Goal: Task Accomplishment & Management: Complete application form

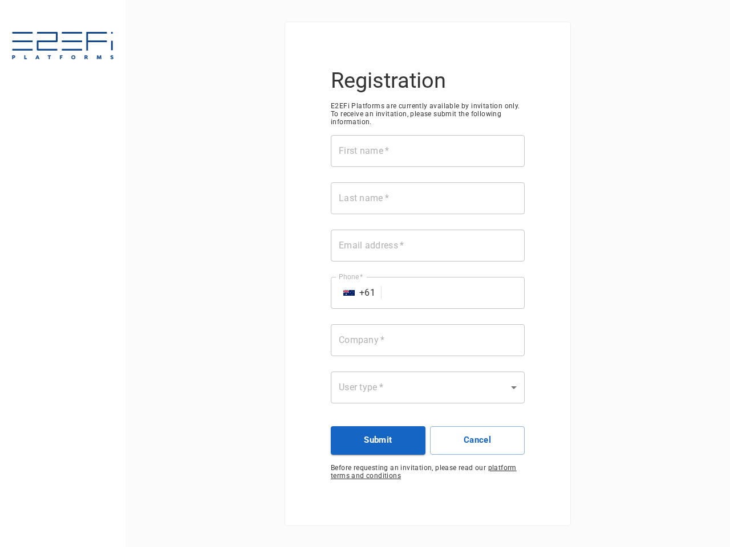
click at [365, 274] on div "First name   * First name   * Last name   * Last name   * Email address   * Ema…" at bounding box center [428, 276] width 194 height 282
click at [427, 151] on input "First name   *" at bounding box center [428, 151] width 194 height 32
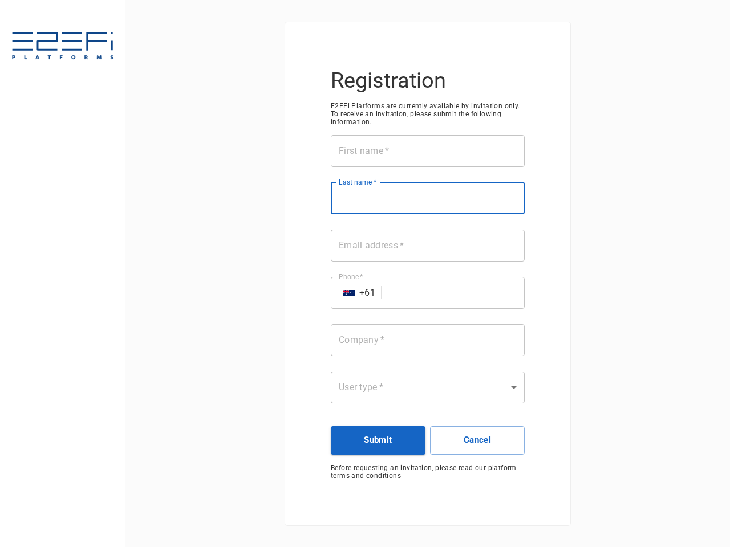
click at [427, 198] on input "Last name   *" at bounding box center [428, 198] width 194 height 32
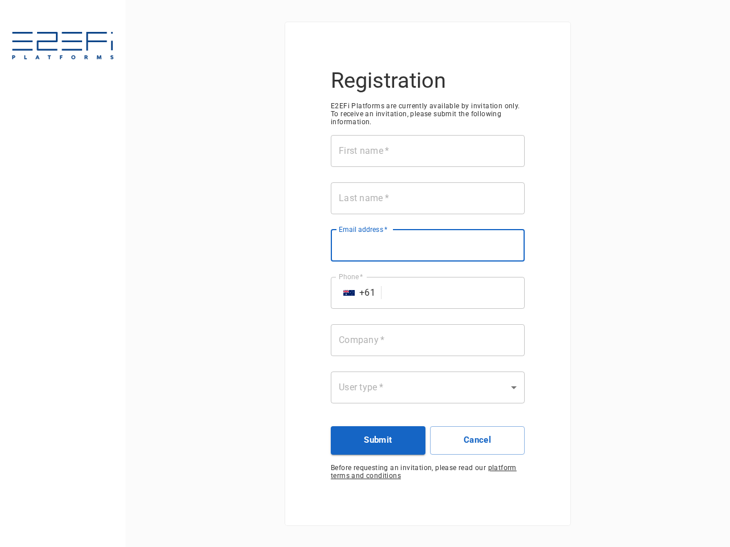
click at [427, 246] on input "Email address   *" at bounding box center [428, 246] width 194 height 32
click at [427, 293] on input "Phone   *" at bounding box center [455, 293] width 138 height 32
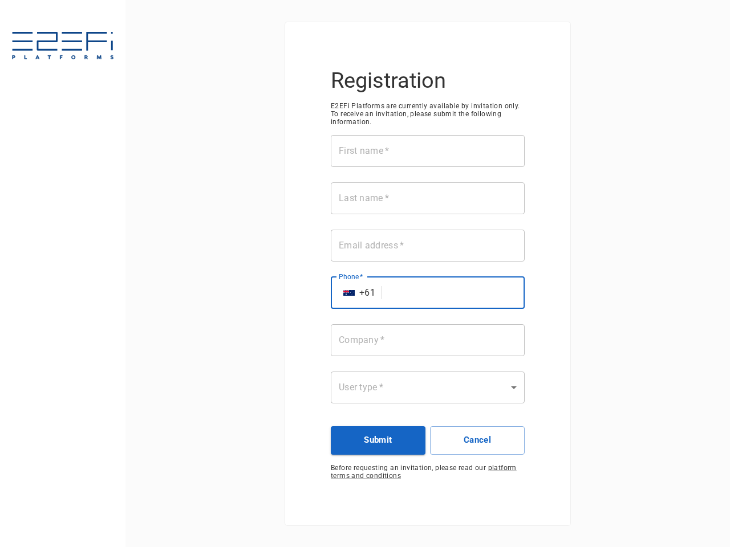
click at [349, 293] on img "Select country" at bounding box center [348, 293] width 11 height 6
